Goal: Task Accomplishment & Management: Manage account settings

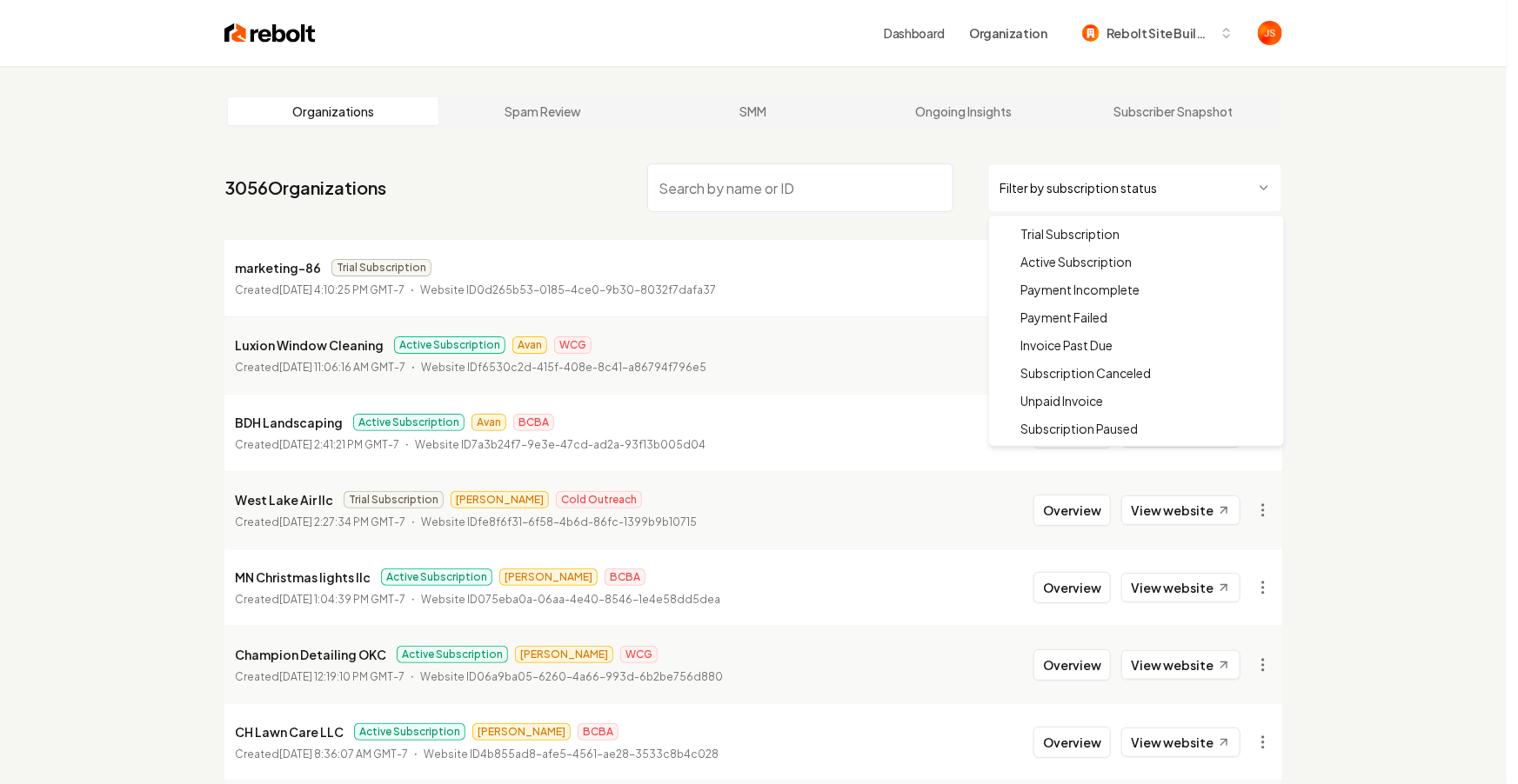
click at [1165, 167] on html "Dashboard Organization Rebolt Site Builder Organizations Spam Review SMM Ongoin…" at bounding box center [759, 392] width 1518 height 784
drag, startPoint x: 1088, startPoint y: 232, endPoint x: 1075, endPoint y: 264, distance: 34.5
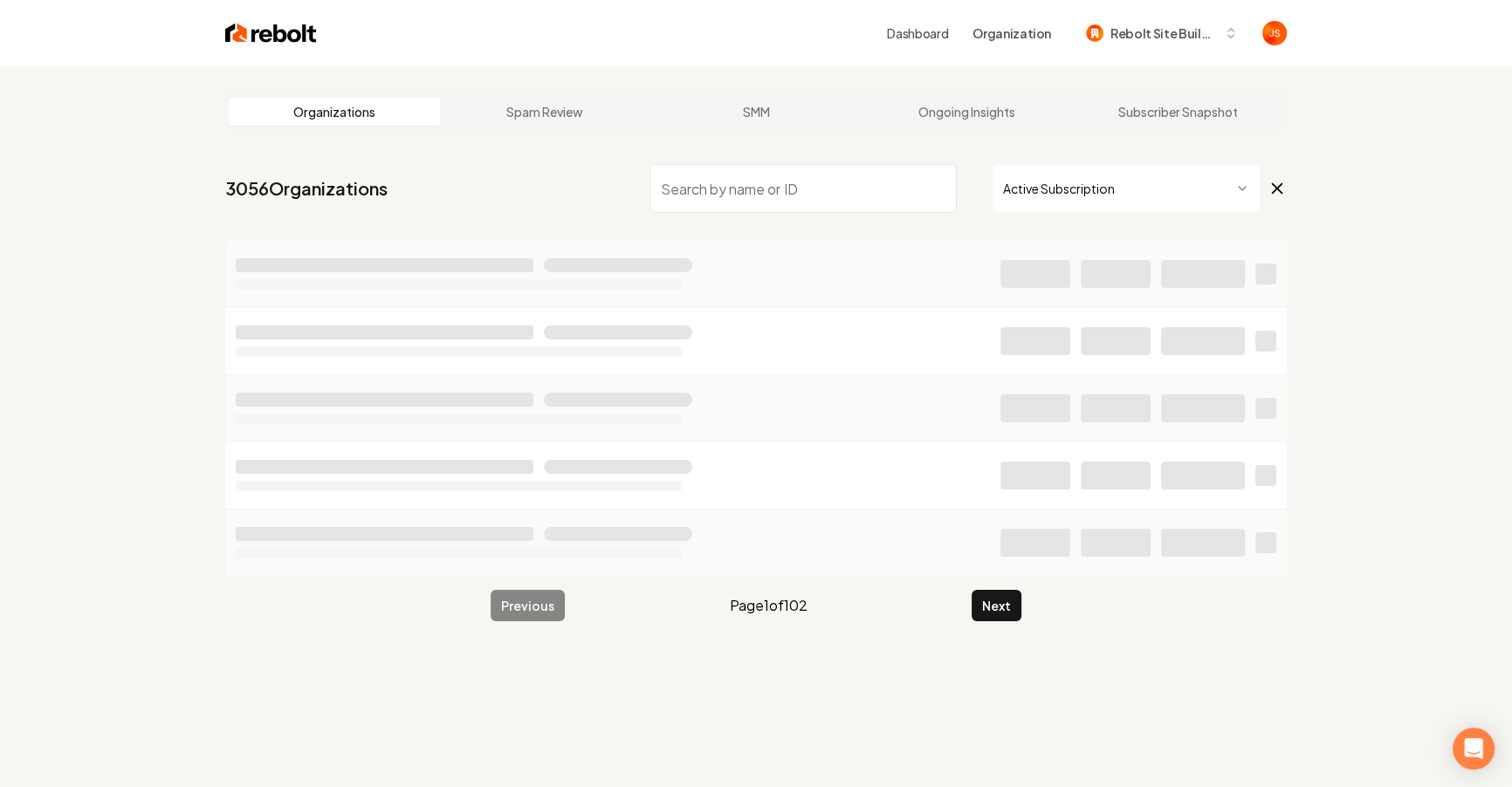
click at [1078, 265] on div at bounding box center [1138, 274] width 276 height 28
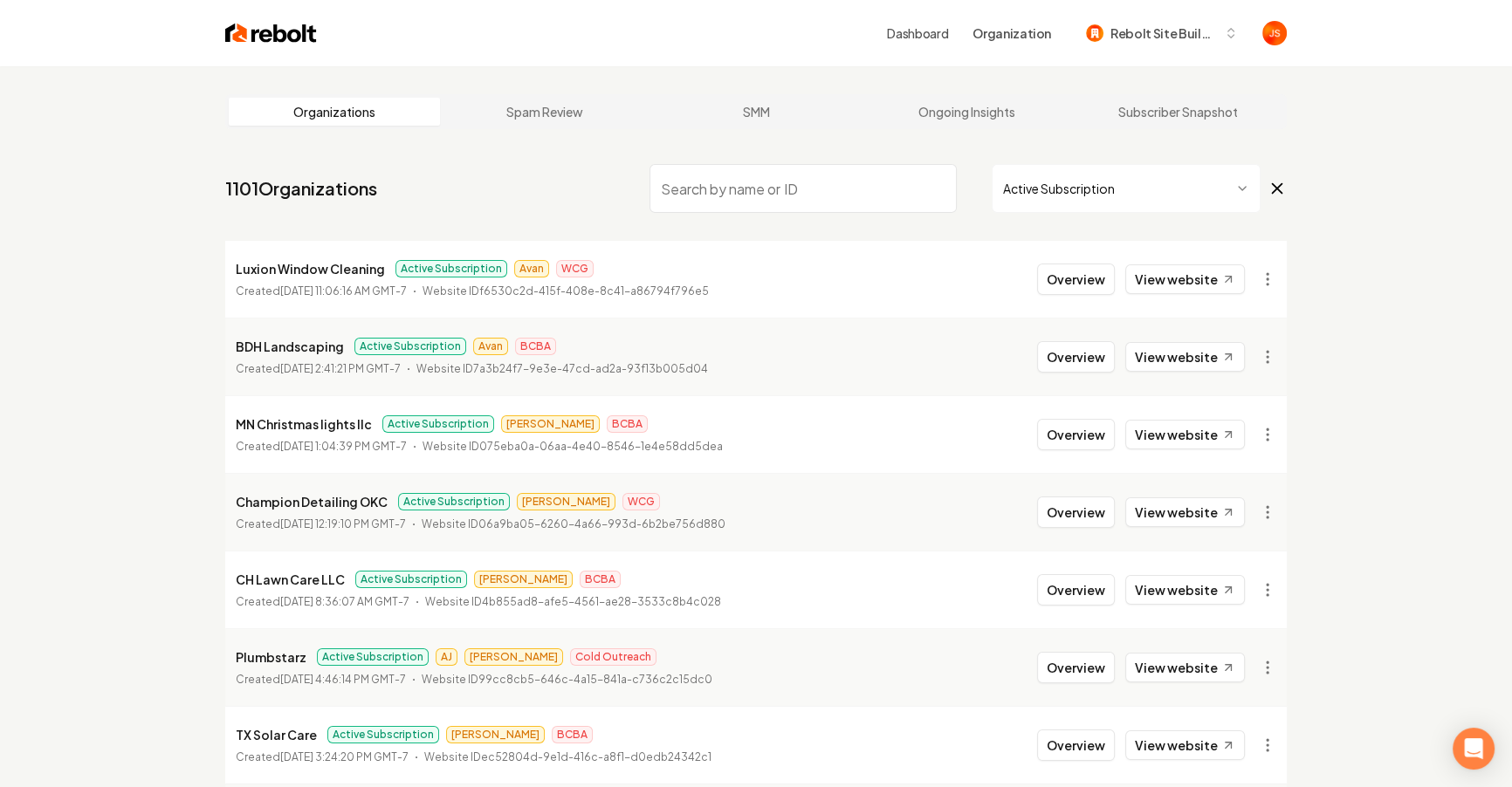
click at [876, 186] on input "search" at bounding box center [802, 189] width 307 height 49
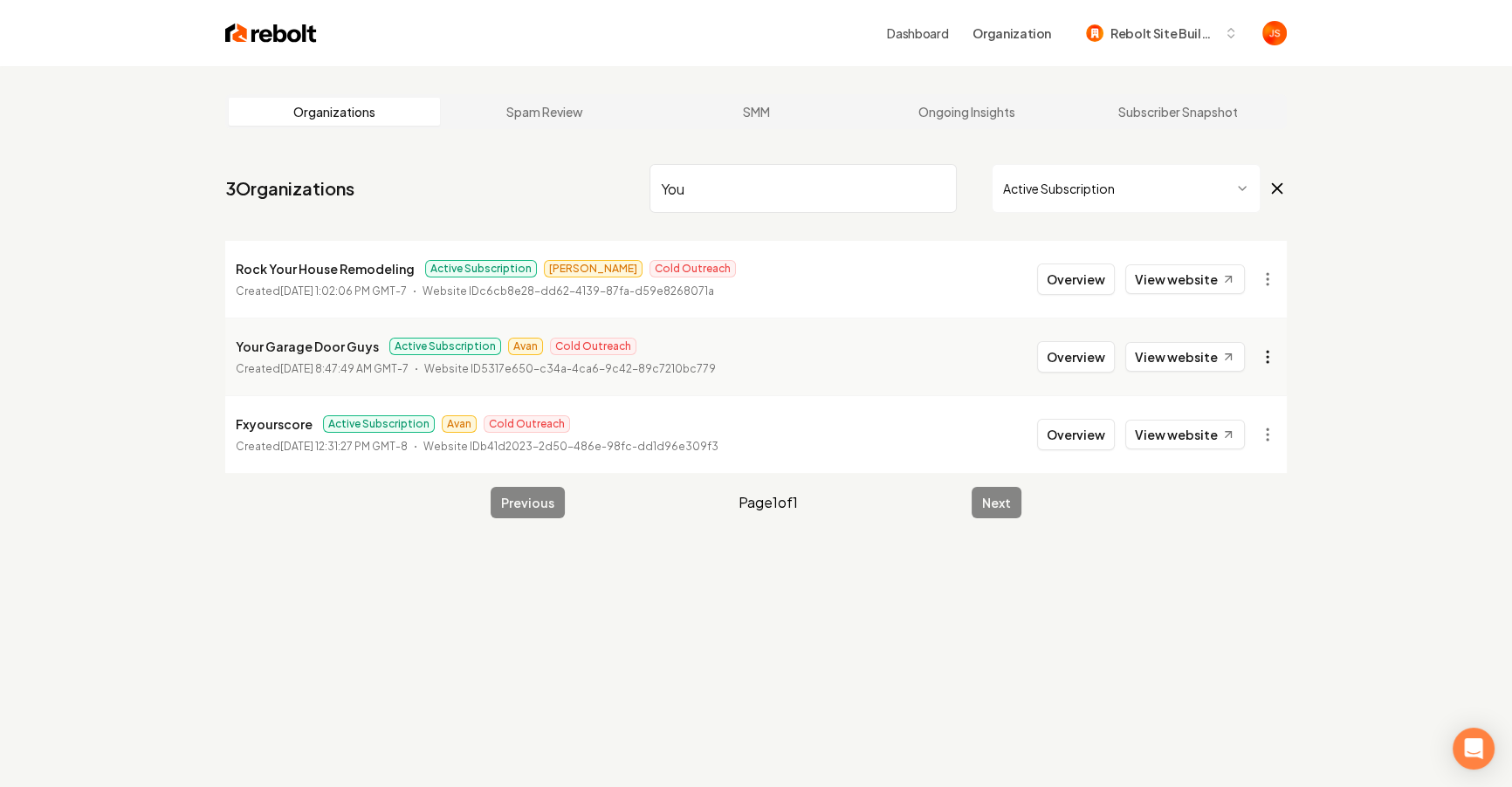
type input "You"
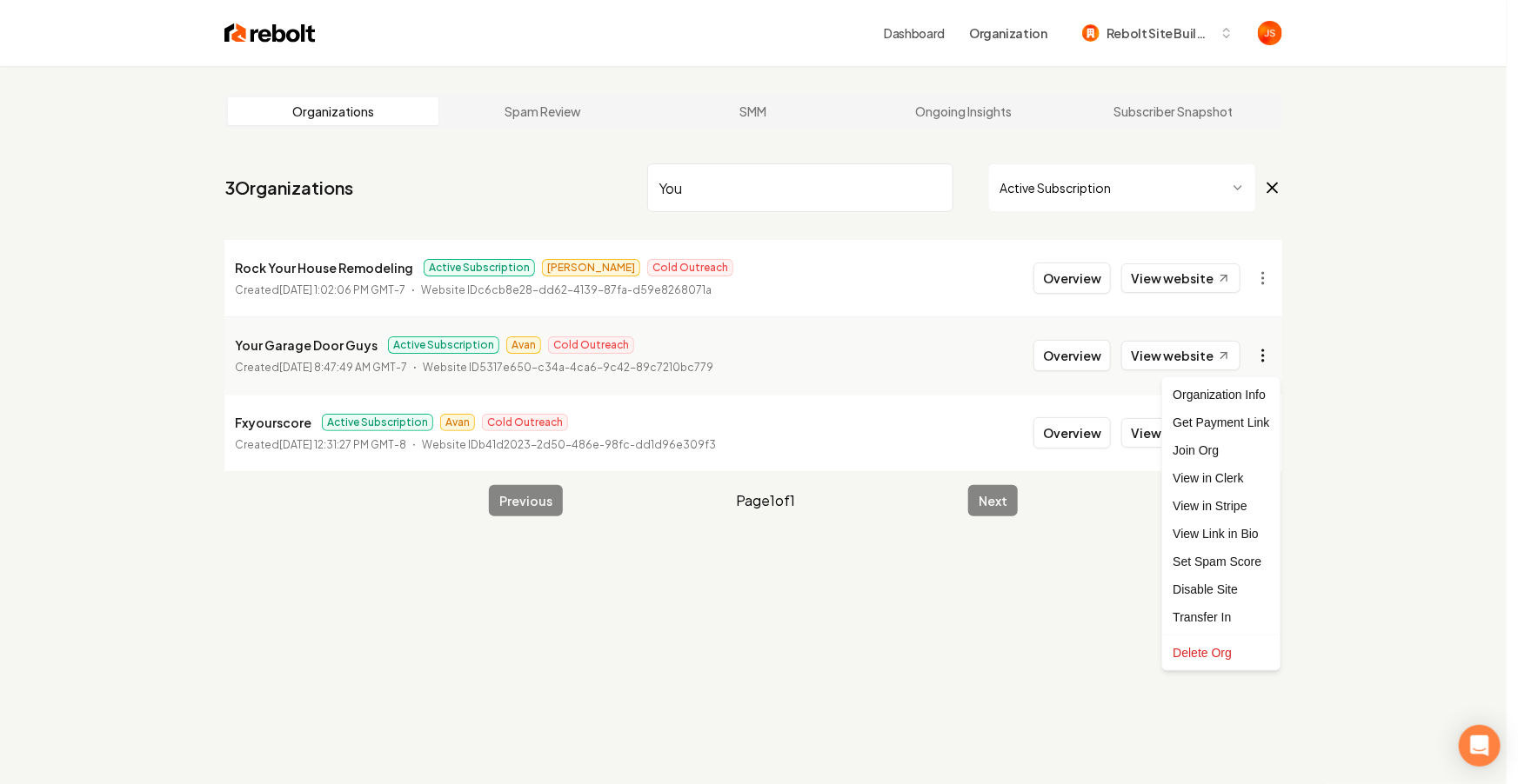
click at [1258, 353] on html "Dashboard Organization Rebolt Site Builder Organizations Spam Review SMM Ongoin…" at bounding box center [759, 392] width 1518 height 784
click at [1216, 504] on link "View in Stripe" at bounding box center [1221, 505] width 110 height 28
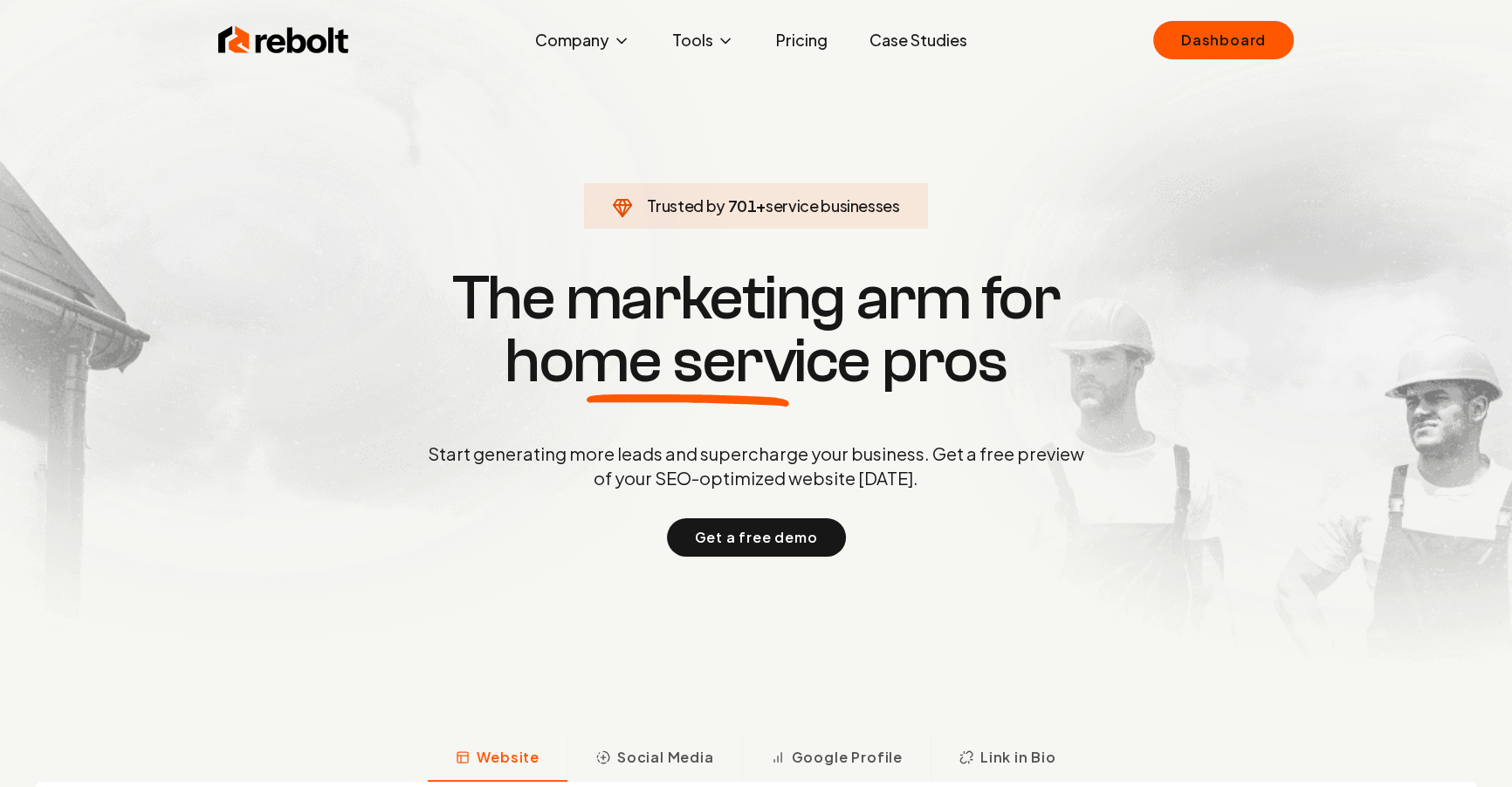
click at [815, 41] on link "Pricing" at bounding box center [801, 40] width 79 height 35
